Goal: Transaction & Acquisition: Purchase product/service

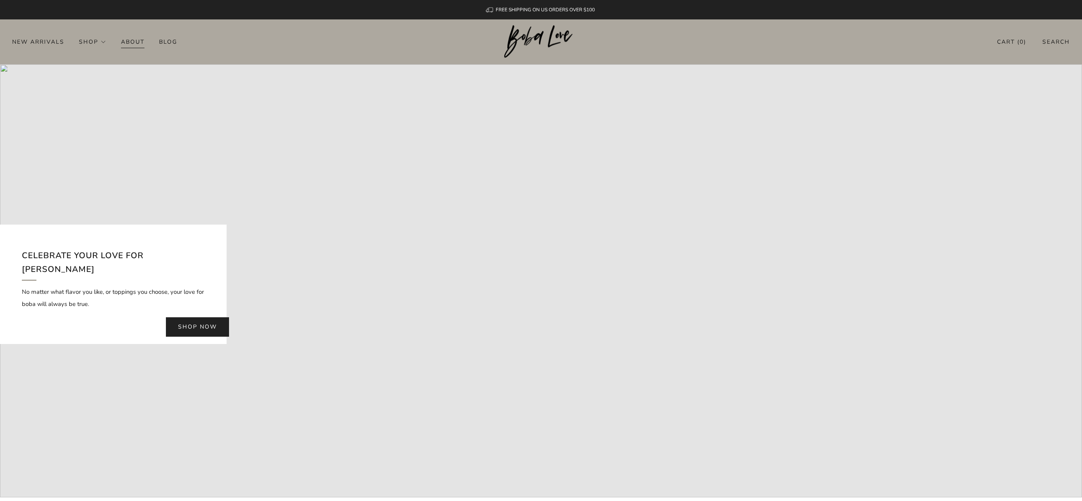
click at [129, 41] on link "About" at bounding box center [132, 41] width 23 height 13
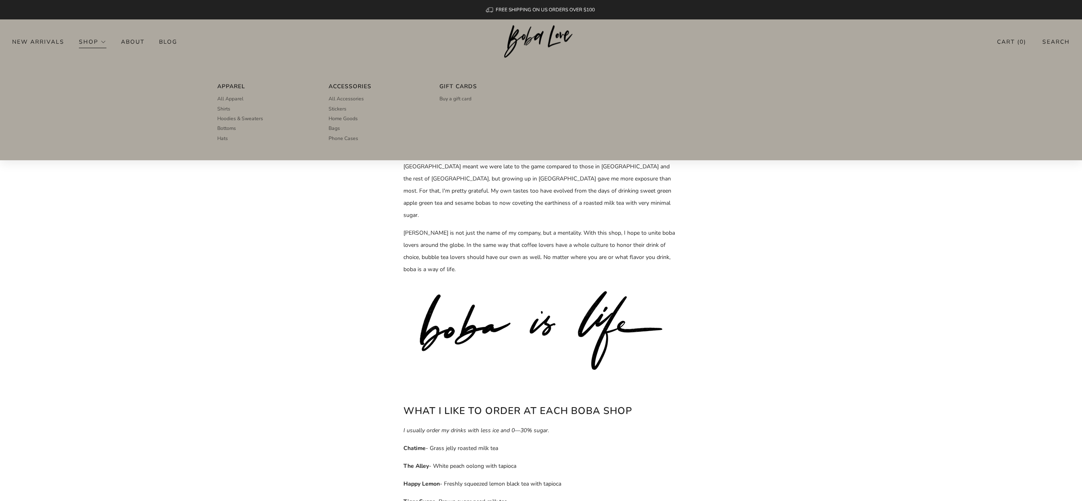
click at [84, 43] on link "Shop" at bounding box center [93, 41] width 28 height 13
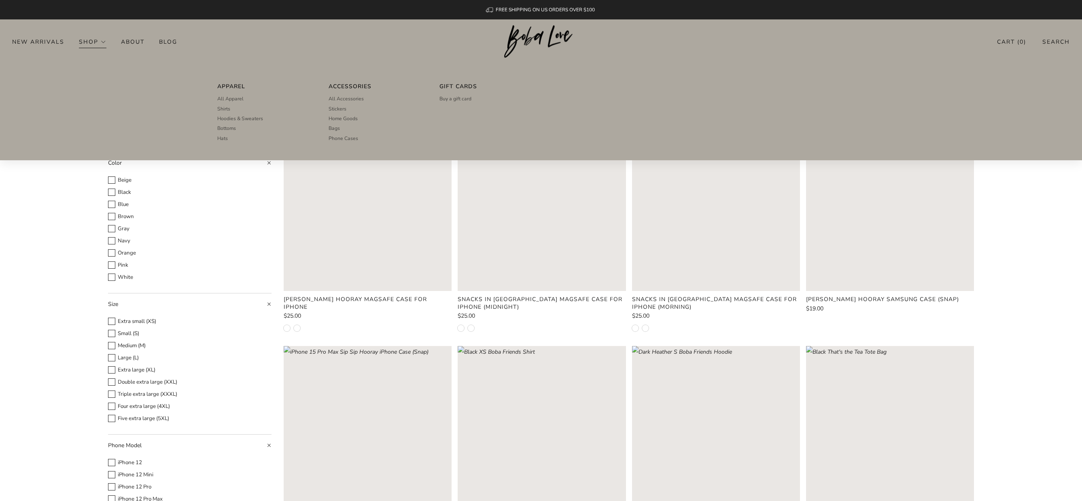
click at [97, 43] on link "Shop" at bounding box center [93, 41] width 28 height 13
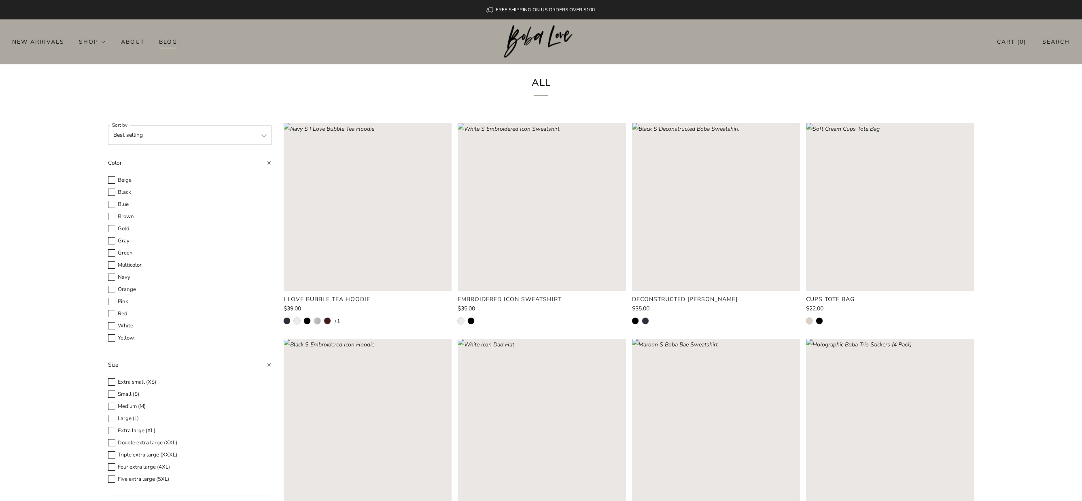
click at [174, 44] on link "Blog" at bounding box center [168, 41] width 18 height 13
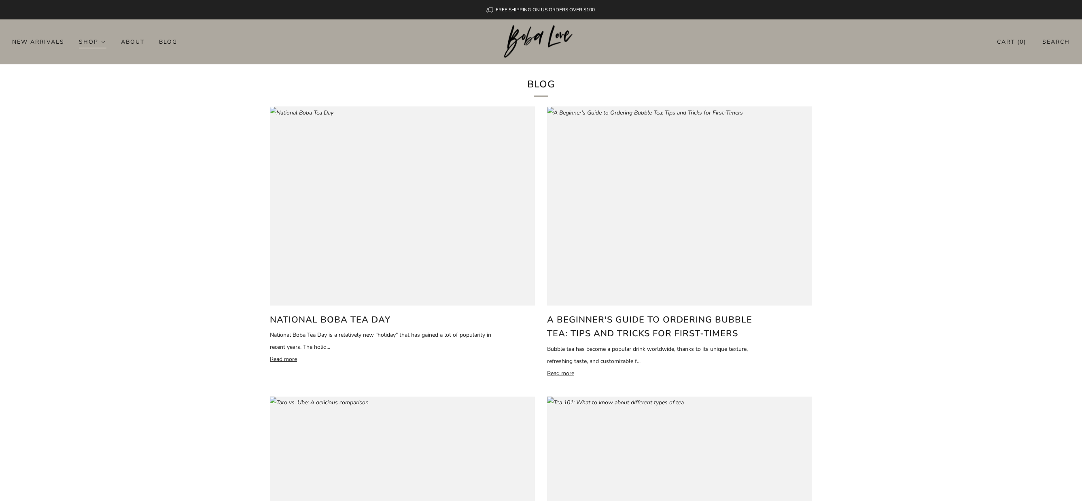
click at [91, 43] on link "Shop" at bounding box center [93, 41] width 28 height 13
click at [116, 42] on li "Shop Apparel All Apparel Shirts Hoodies & Sweaters Bottoms Hats Bags" at bounding box center [100, 41] width 42 height 13
click at [131, 43] on link "About" at bounding box center [132, 41] width 23 height 13
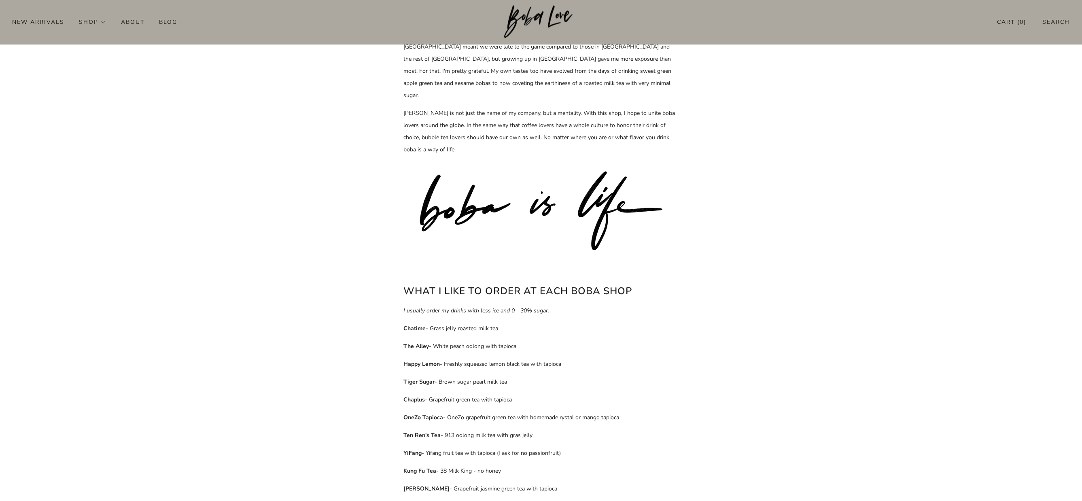
scroll to position [359, 0]
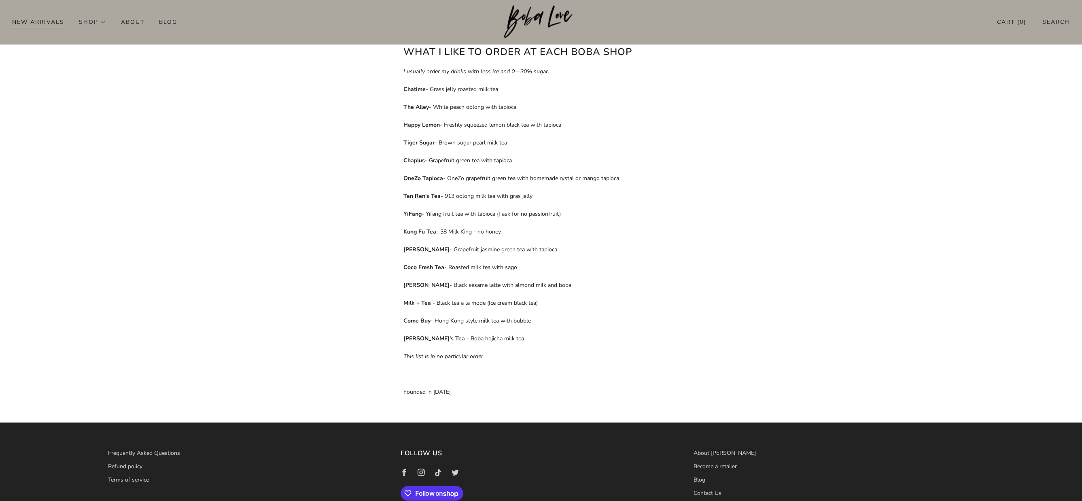
click at [50, 23] on link "New Arrivals" at bounding box center [38, 21] width 52 height 13
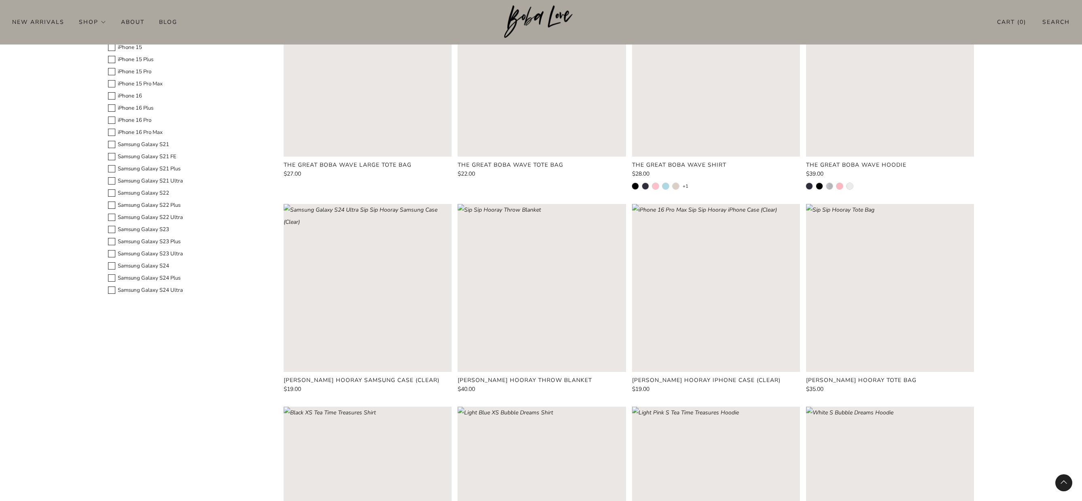
scroll to position [843, 0]
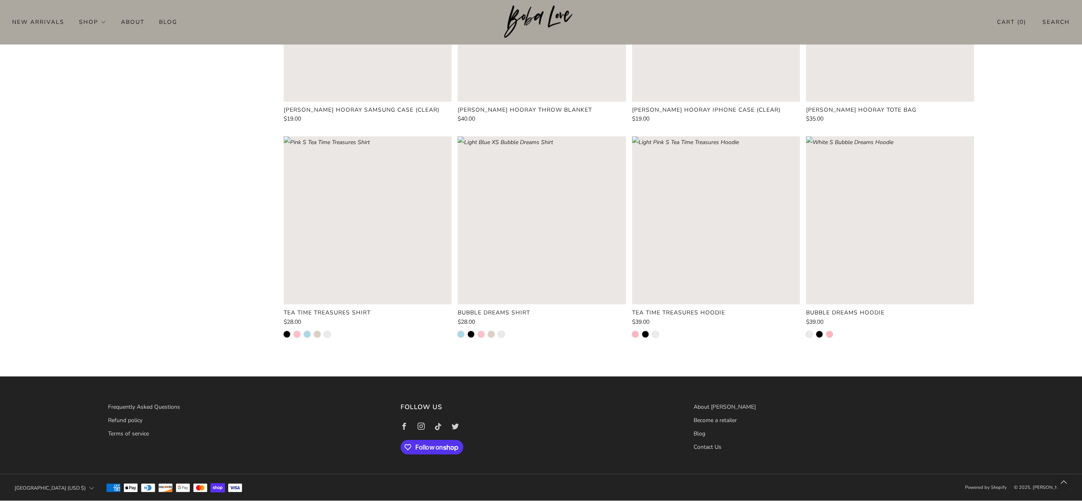
click at [311, 239] on rect "Loading image: Black XS Tea Time Treasures Shirt" at bounding box center [368, 220] width 168 height 168
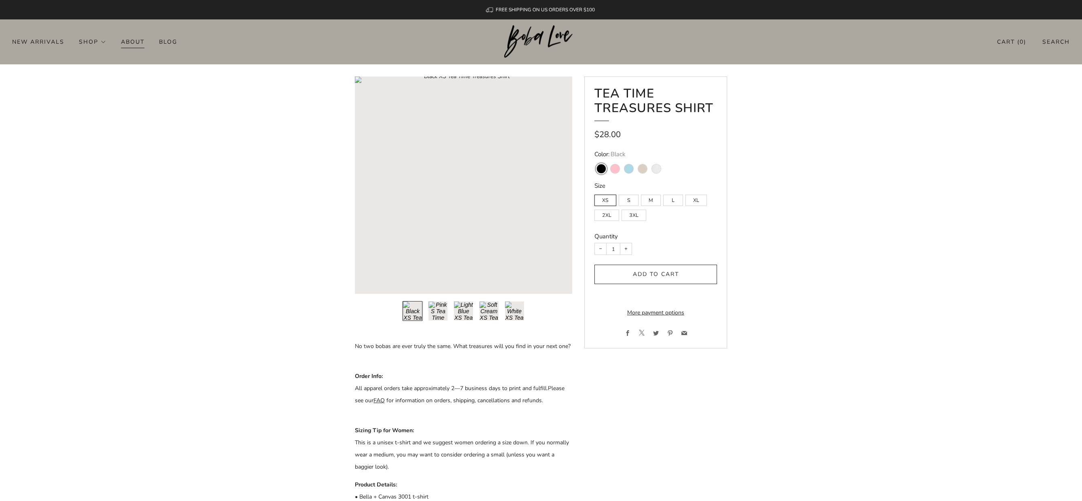
click at [133, 43] on link "About" at bounding box center [132, 41] width 23 height 13
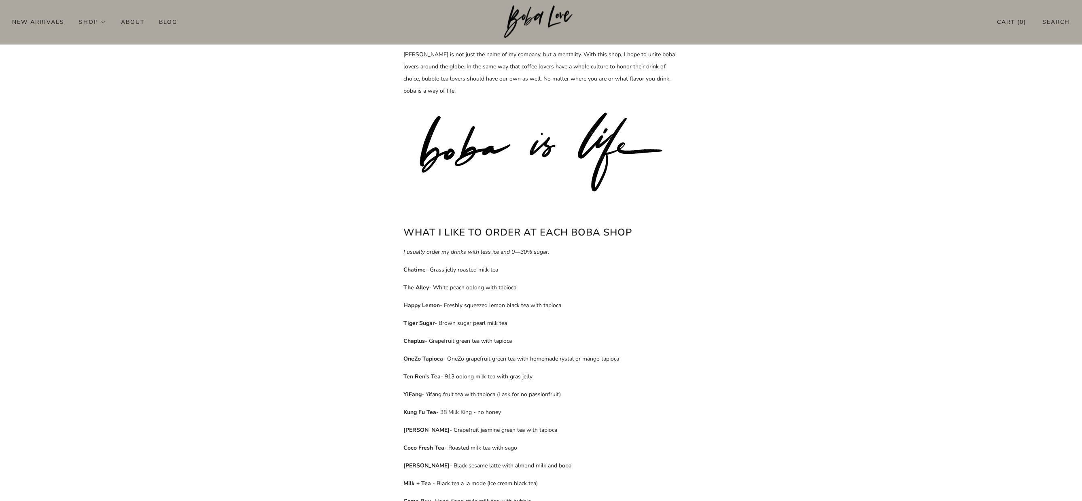
scroll to position [393, 0]
